Goal: Task Accomplishment & Management: Use online tool/utility

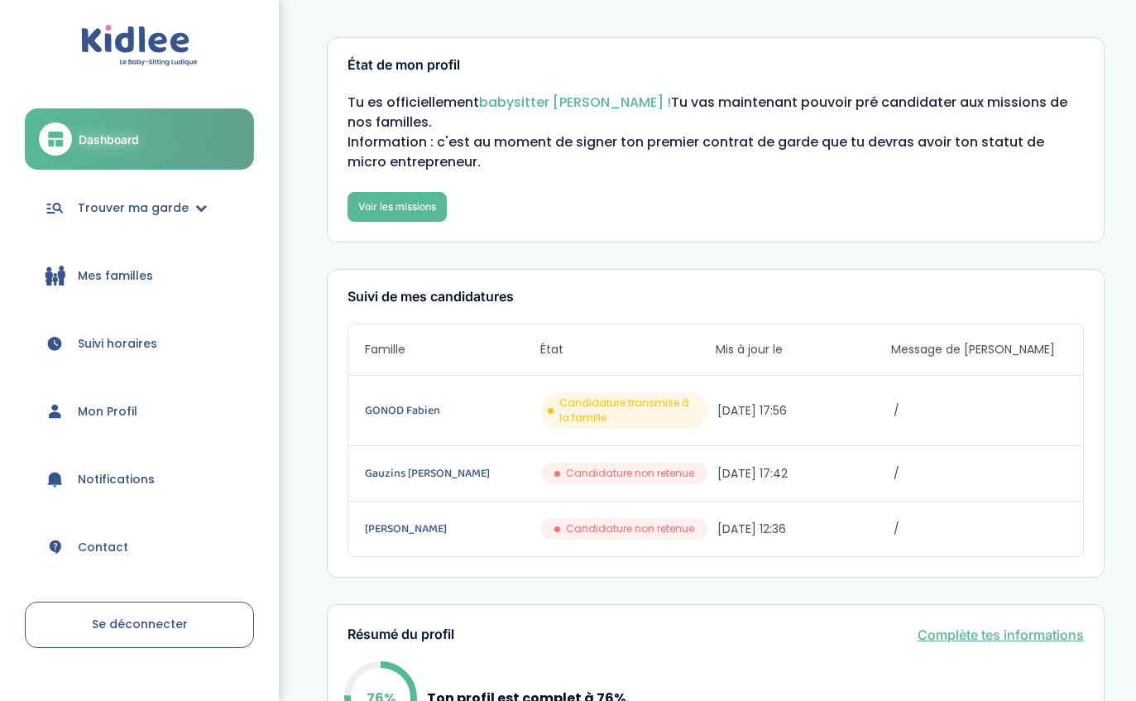
click at [408, 407] on link "GONOD Fabien" at bounding box center [451, 410] width 173 height 18
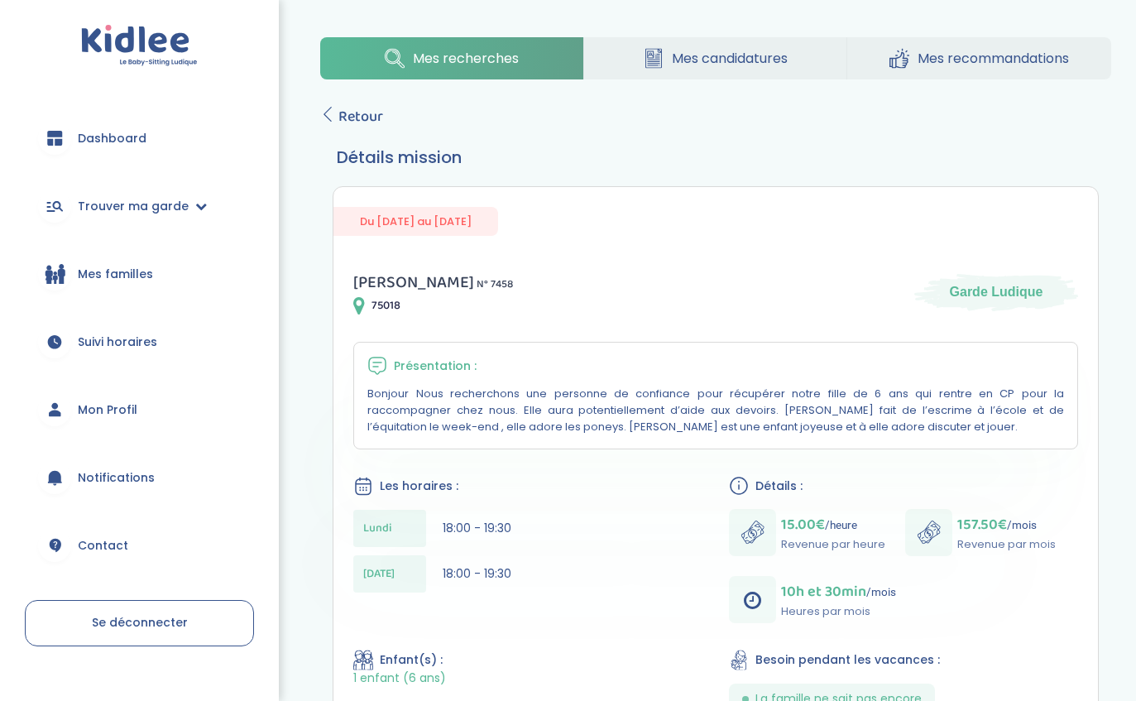
click at [88, 209] on span "Trouver ma garde" at bounding box center [133, 206] width 111 height 17
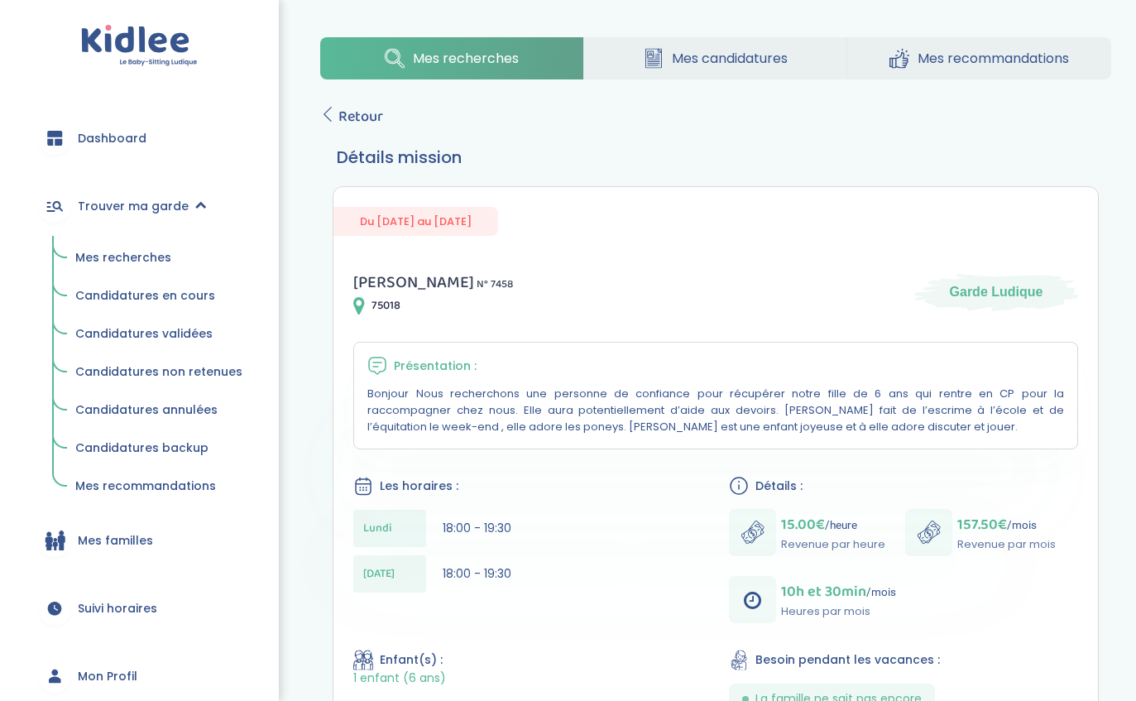
click at [101, 260] on span "Mes recherches" at bounding box center [123, 257] width 96 height 17
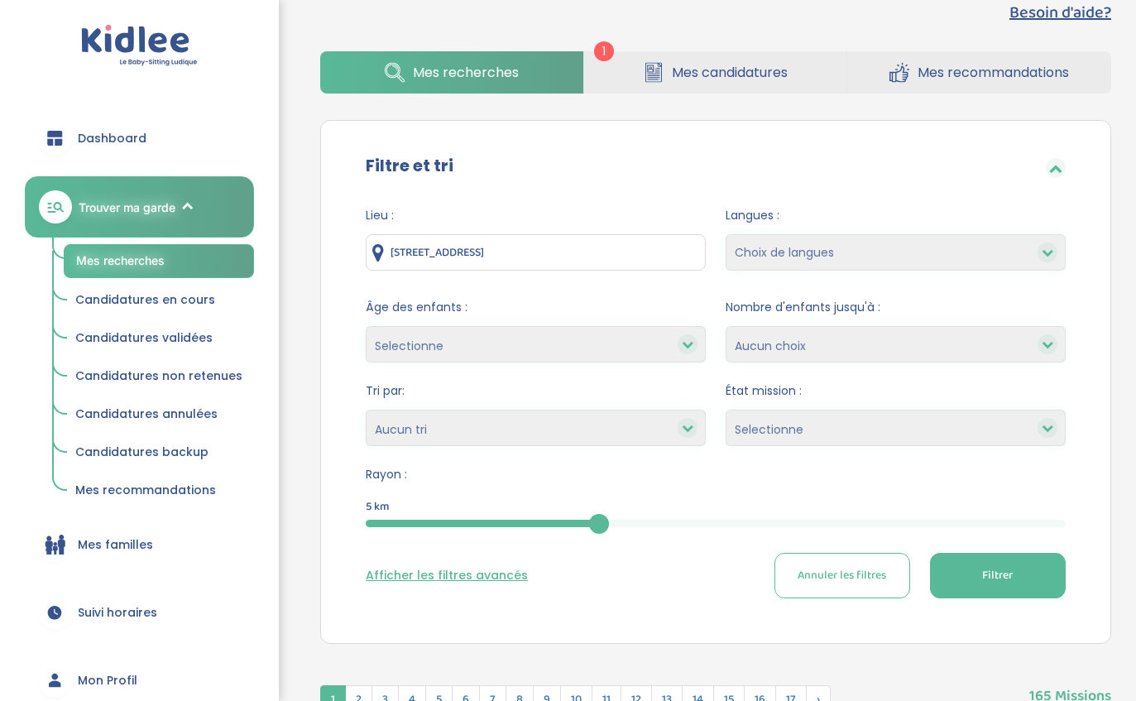
scroll to position [44, 0]
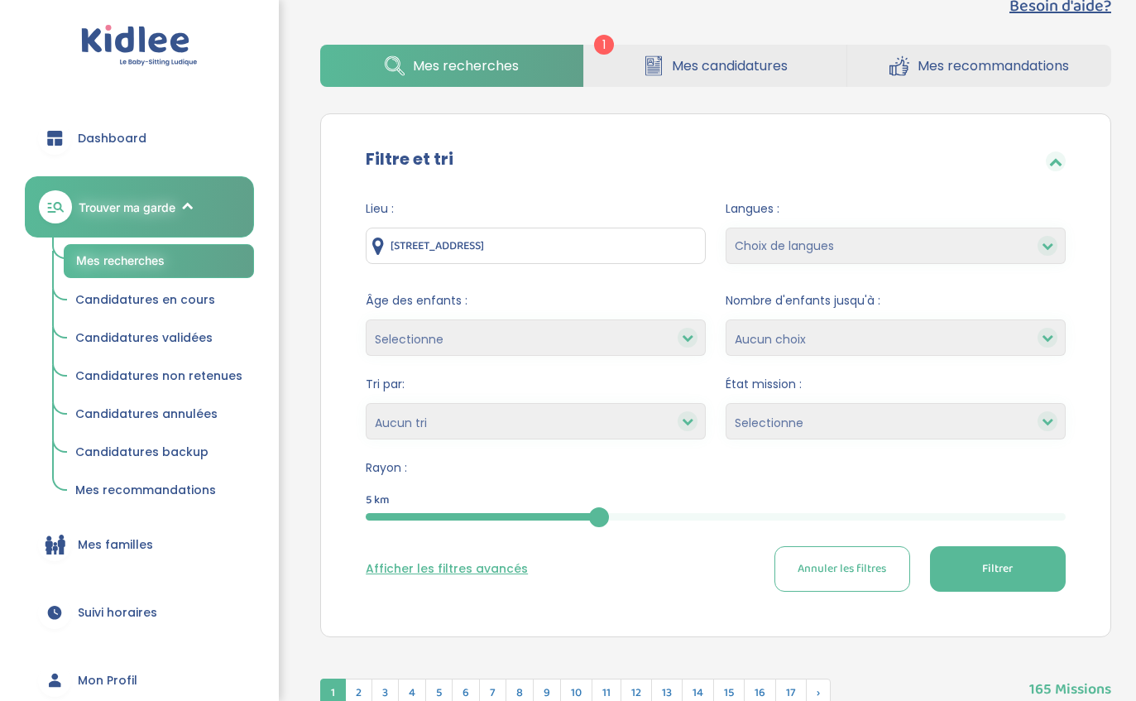
click at [502, 566] on button "Afficher les filtres avancés" at bounding box center [447, 568] width 162 height 17
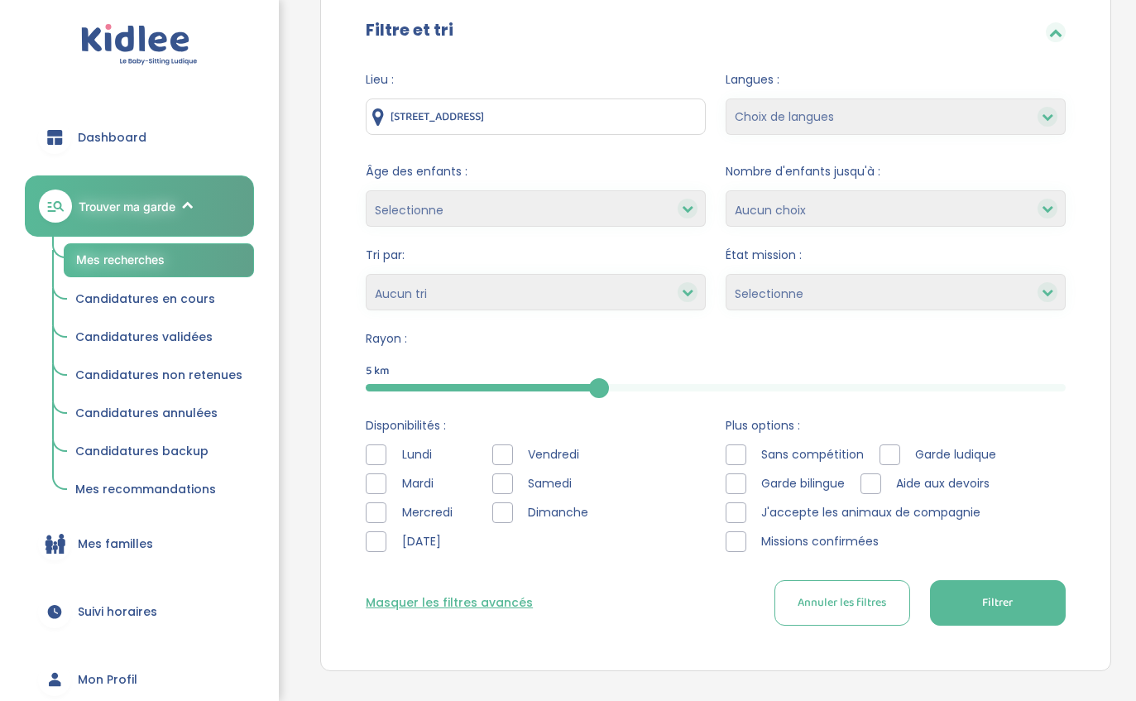
scroll to position [195, 0]
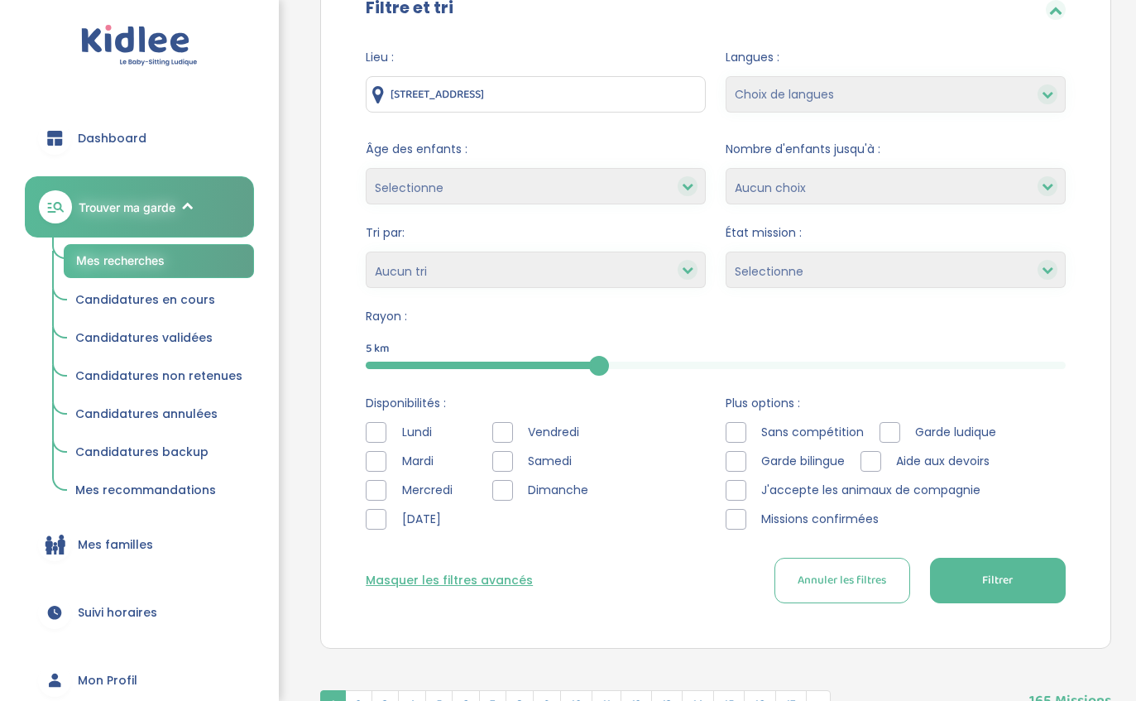
click at [368, 451] on div at bounding box center [376, 461] width 21 height 21
click at [367, 493] on div at bounding box center [376, 490] width 21 height 21
click at [373, 525] on div at bounding box center [376, 519] width 21 height 21
click at [371, 456] on icon at bounding box center [377, 462] width 12 height 12
click at [374, 425] on div at bounding box center [376, 432] width 21 height 21
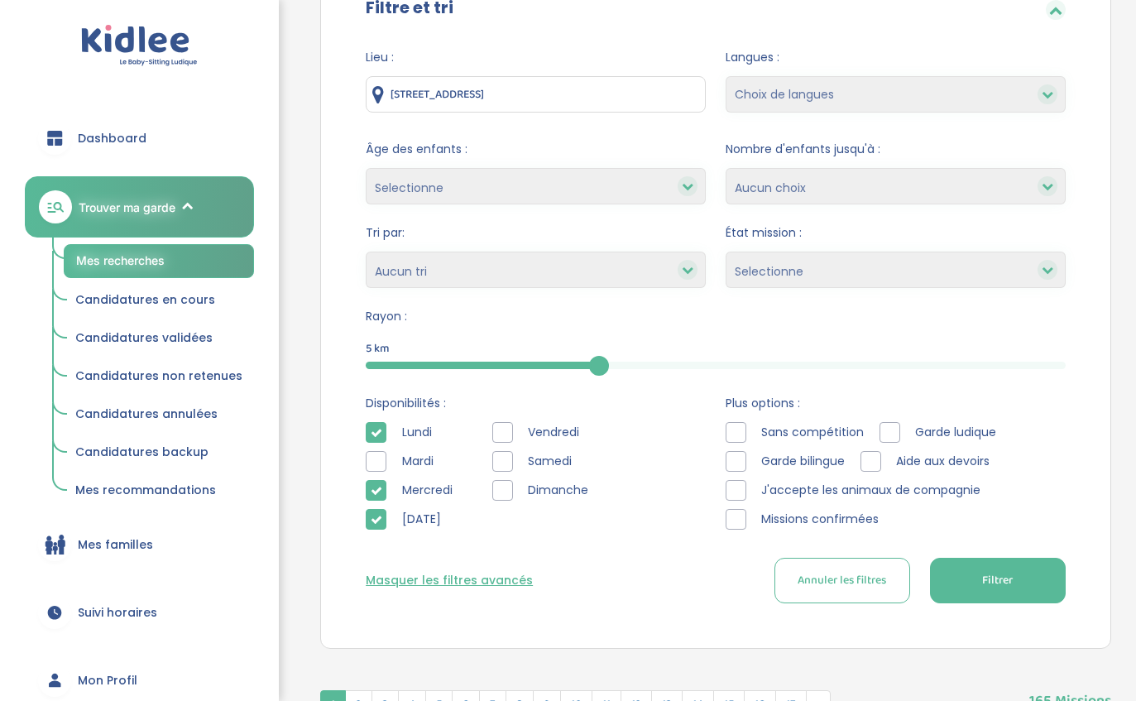
click at [497, 434] on div at bounding box center [502, 432] width 21 height 21
click at [500, 461] on div at bounding box center [502, 461] width 21 height 21
click at [497, 497] on div at bounding box center [502, 490] width 21 height 21
click at [1030, 574] on button "Filtrer" at bounding box center [998, 581] width 136 height 46
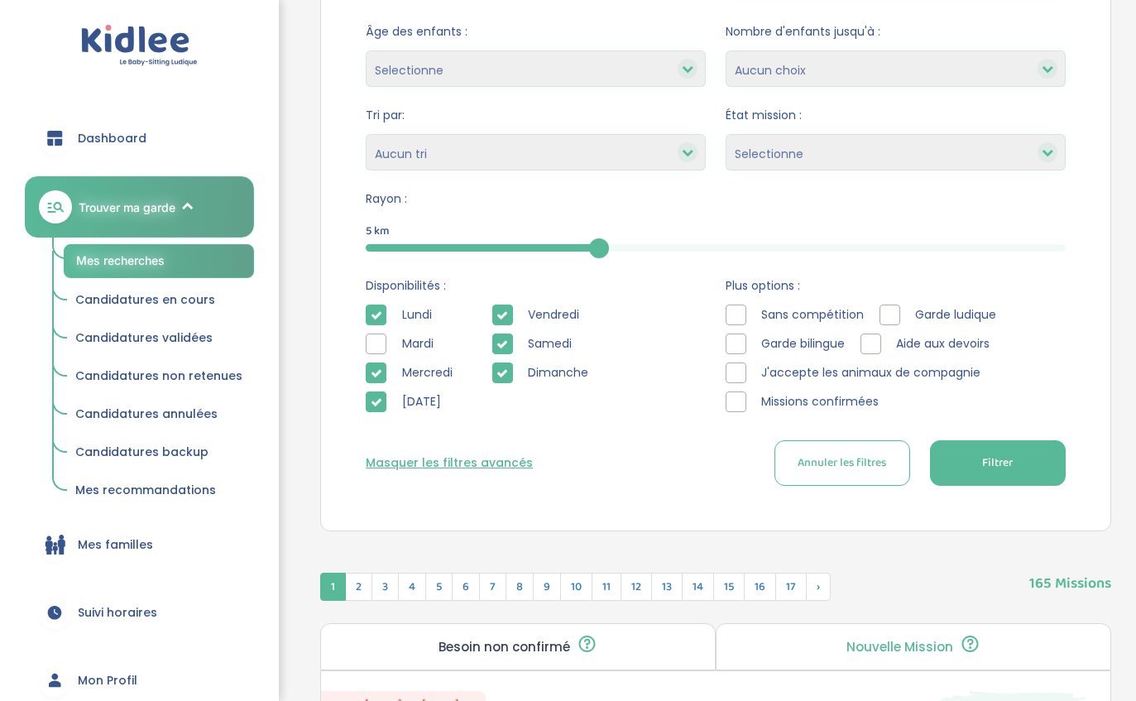
scroll to position [276, 0]
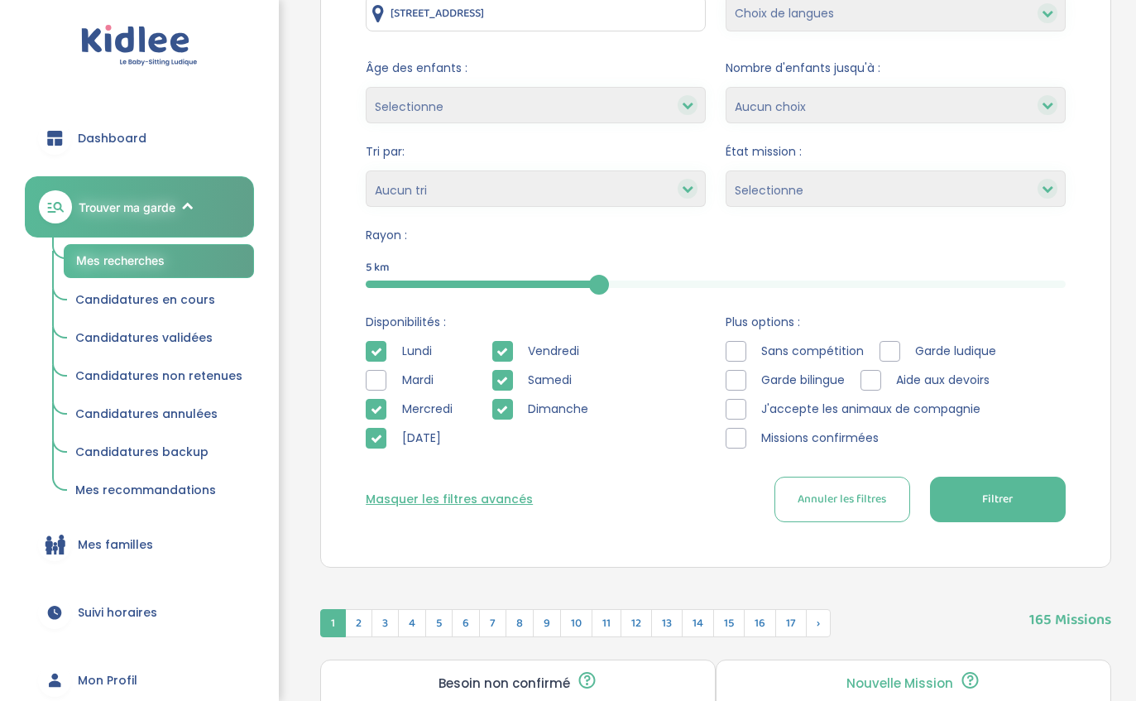
click at [1014, 502] on button "Filtrer" at bounding box center [998, 500] width 136 height 46
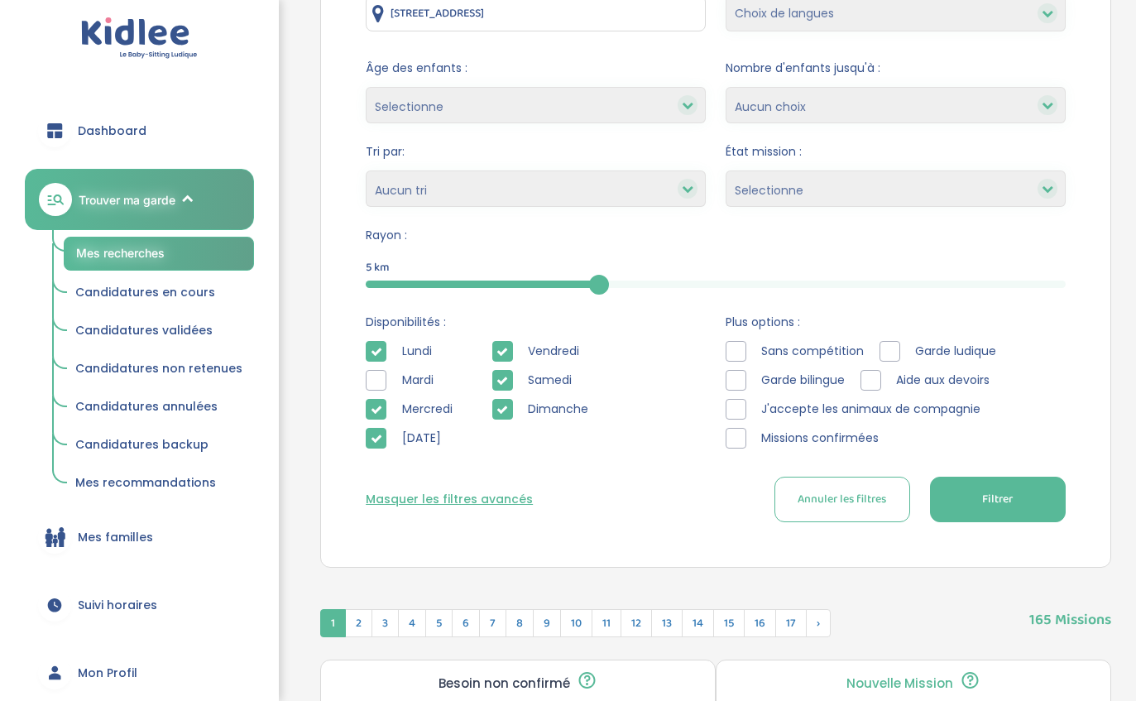
scroll to position [12, 0]
